Goal: Check status

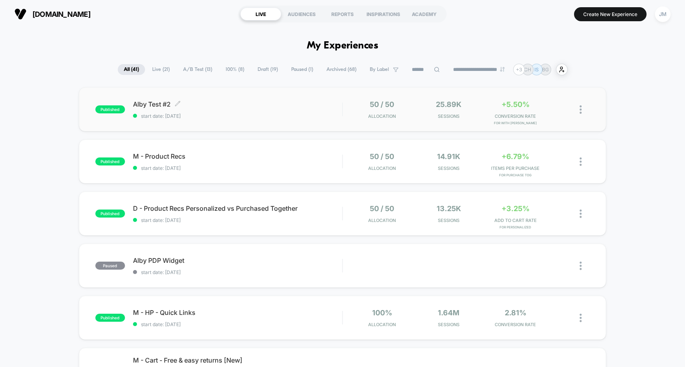
click at [304, 112] on div "Alby Test #2 Click to edit experience details Click to edit experience details …" at bounding box center [238, 109] width 210 height 19
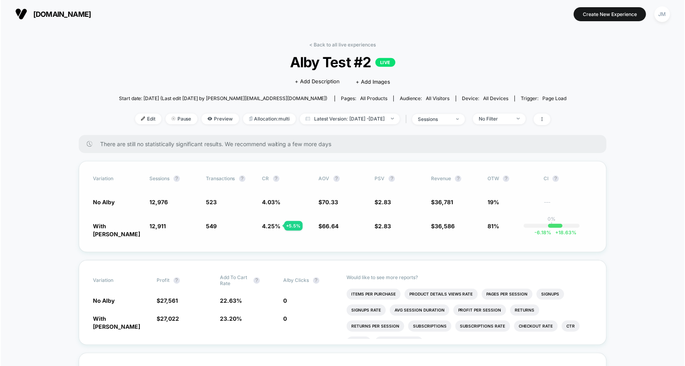
scroll to position [50, 0]
